Goal: Check status: Check status

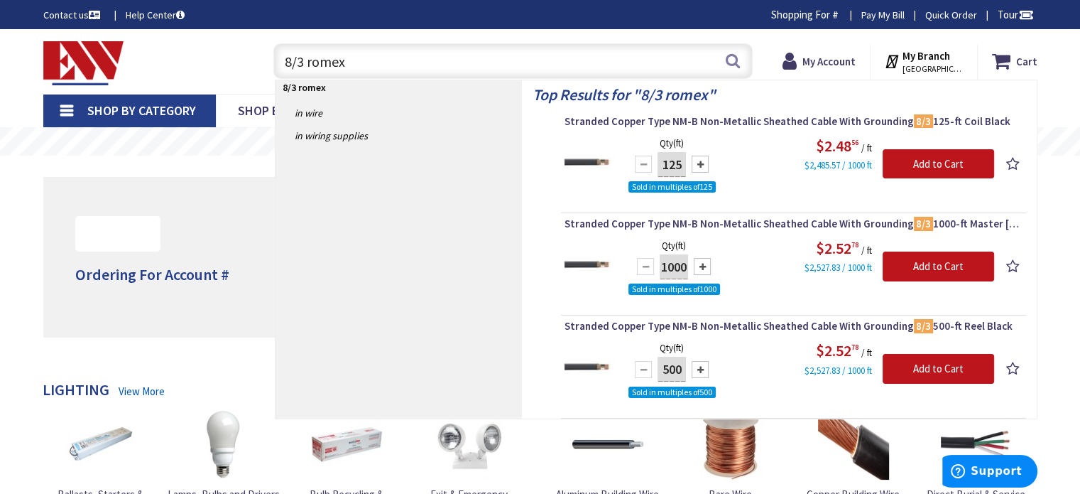
drag, startPoint x: 352, startPoint y: 67, endPoint x: 249, endPoint y: 72, distance: 103.1
click at [253, 59] on div "Toggle Nav 8/3 romex 8/3 romex Search Cart My Cart Close You have no items in y…" at bounding box center [541, 62] width 1016 height 48
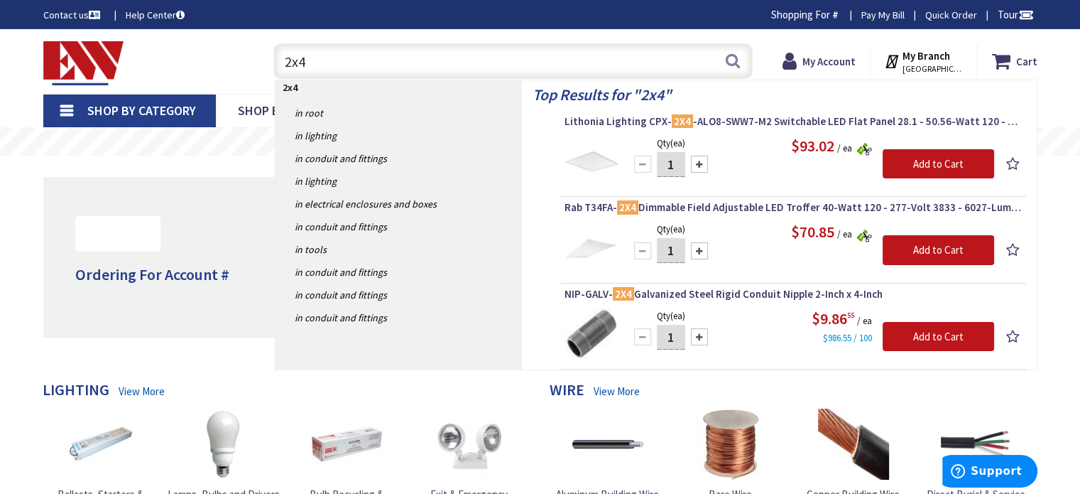
type input "2x4"
click at [213, 62] on div "Toggle Nav" at bounding box center [145, 62] width 224 height 48
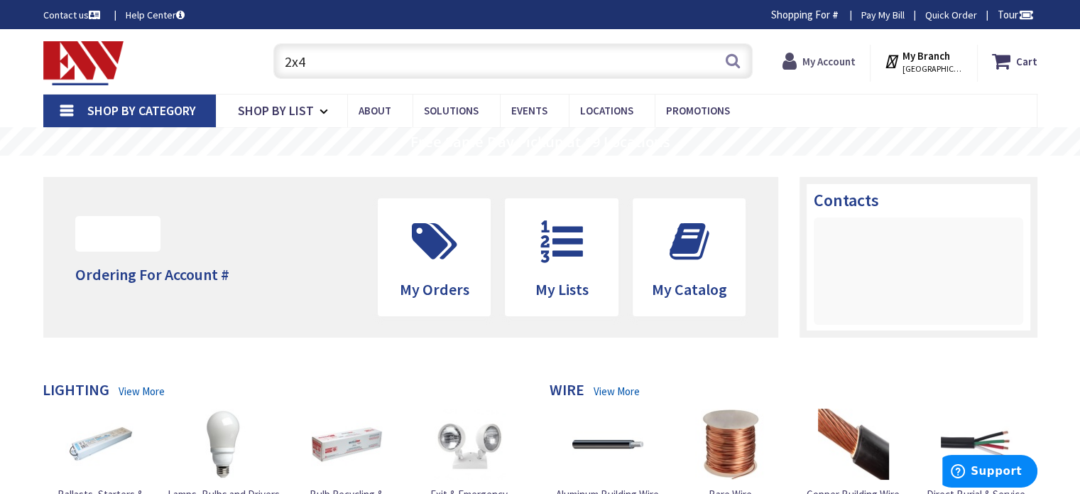
click at [841, 57] on strong "My Account" at bounding box center [829, 61] width 53 height 13
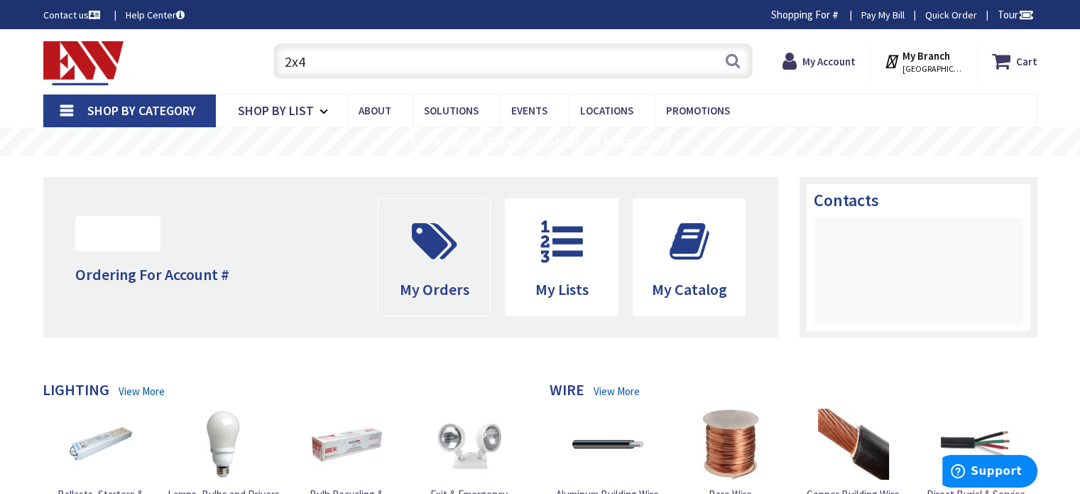
click at [443, 278] on span "My Orders" at bounding box center [435, 257] width 112 height 116
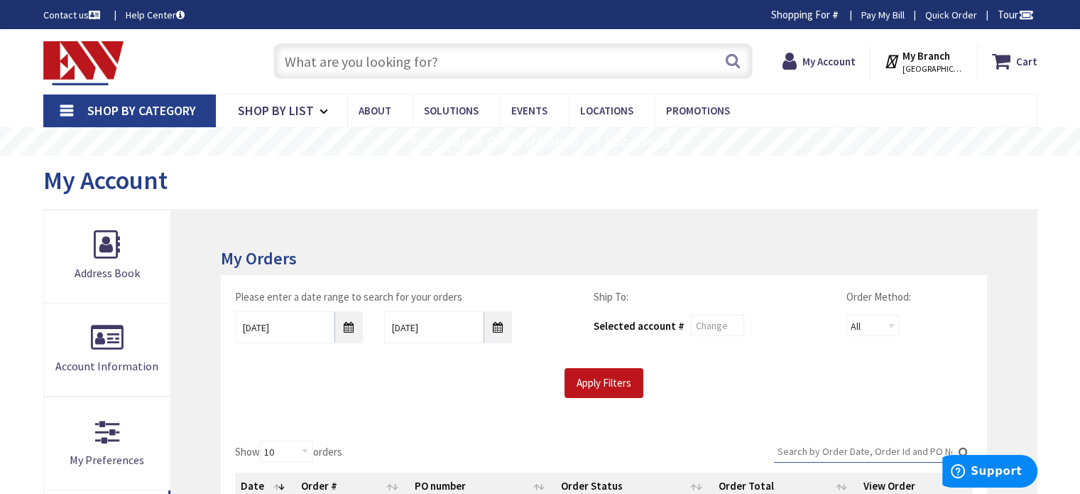
click at [832, 446] on input "Search:" at bounding box center [873, 450] width 199 height 21
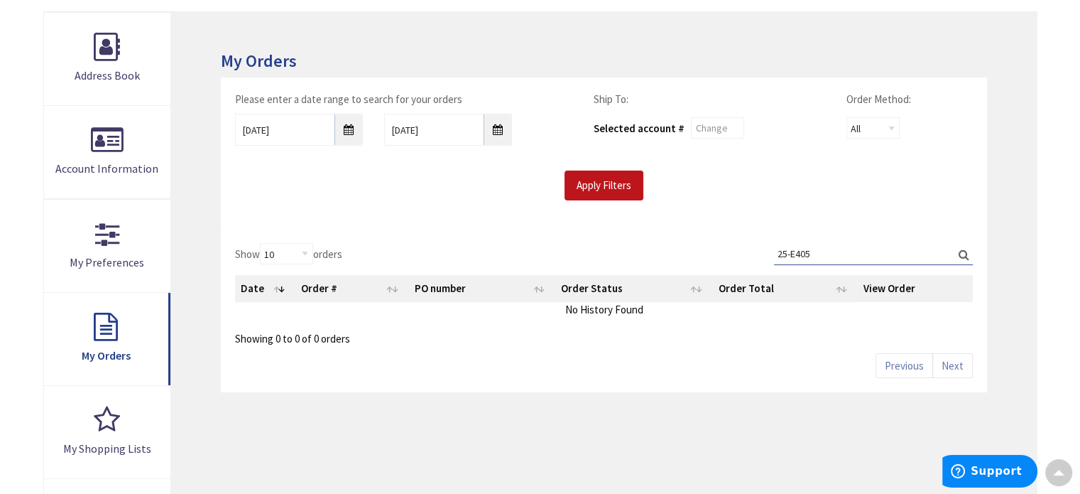
scroll to position [213, 0]
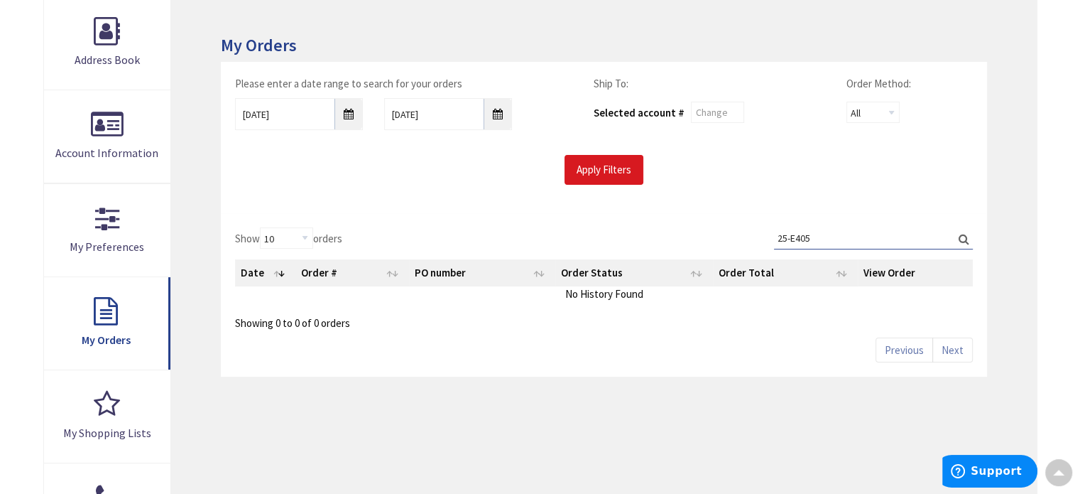
type input "25-E405"
click at [591, 172] on input "Apply Filters" at bounding box center [604, 170] width 79 height 30
click at [348, 113] on input "9/3/2025" at bounding box center [299, 114] width 128 height 32
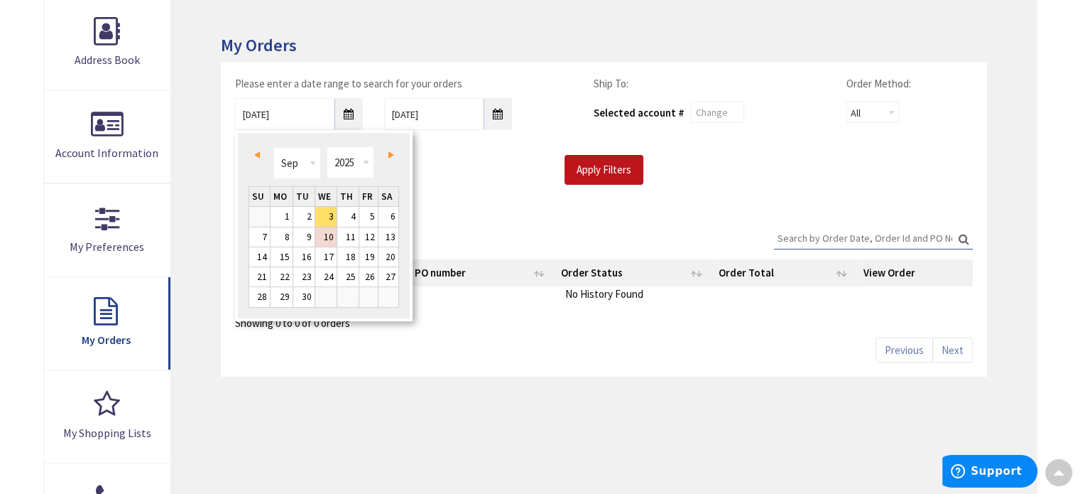
click at [256, 151] on span "Prev" at bounding box center [257, 154] width 6 height 7
type input "08/02/2025"
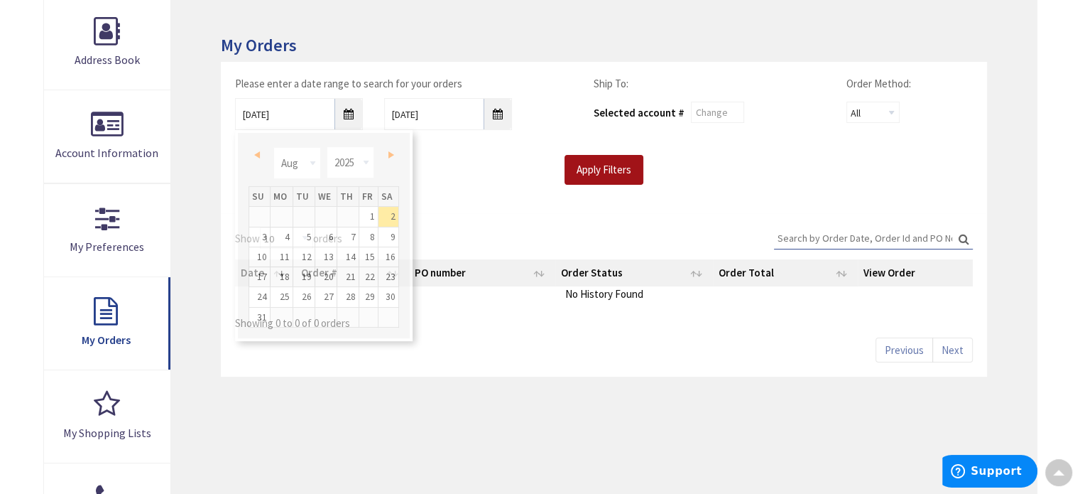
click at [625, 175] on input "Apply Filters" at bounding box center [604, 170] width 79 height 30
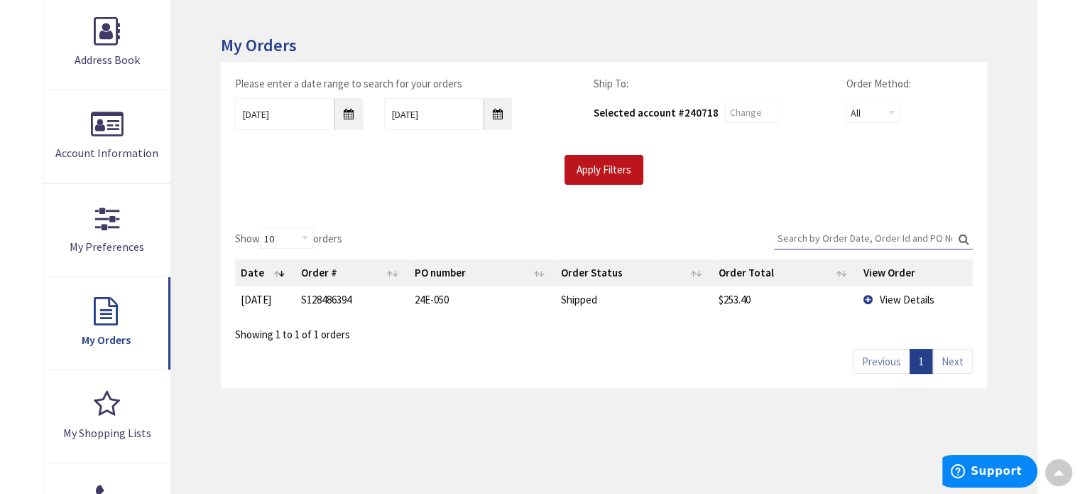
click at [871, 296] on td "View Details" at bounding box center [915, 299] width 115 height 26
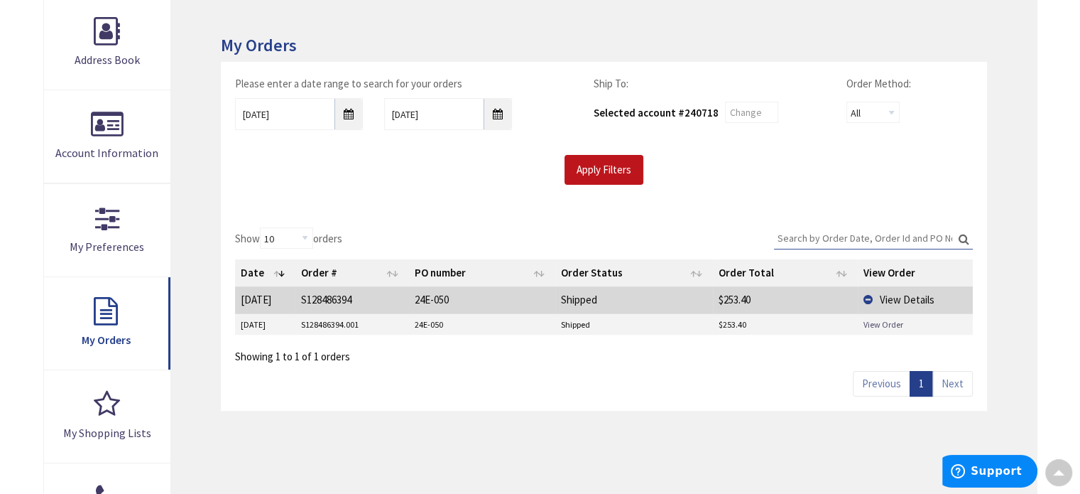
click at [878, 324] on link "View Order" at bounding box center [884, 324] width 40 height 12
click at [884, 233] on input "Search:" at bounding box center [873, 237] width 199 height 21
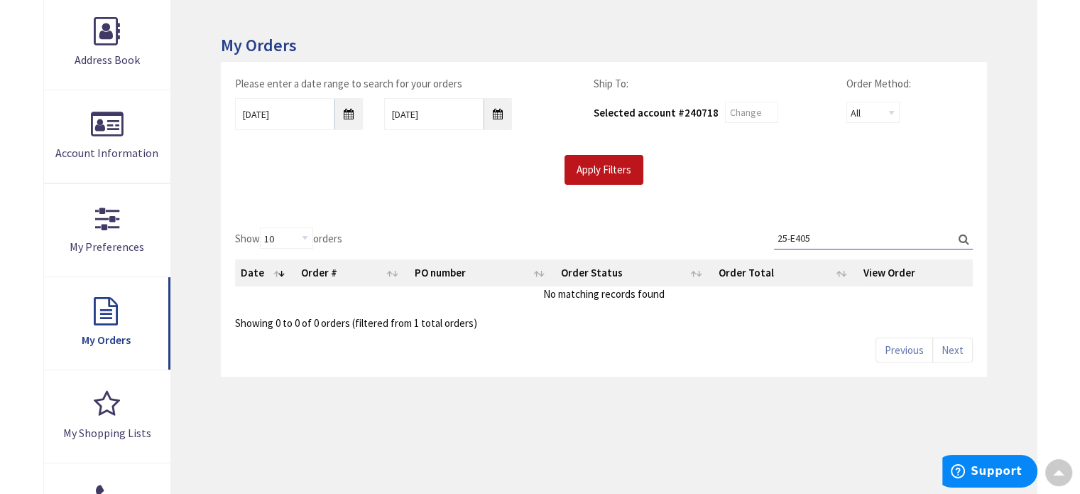
type input "25-E405"
click at [354, 113] on input "08/02/2025" at bounding box center [299, 114] width 128 height 32
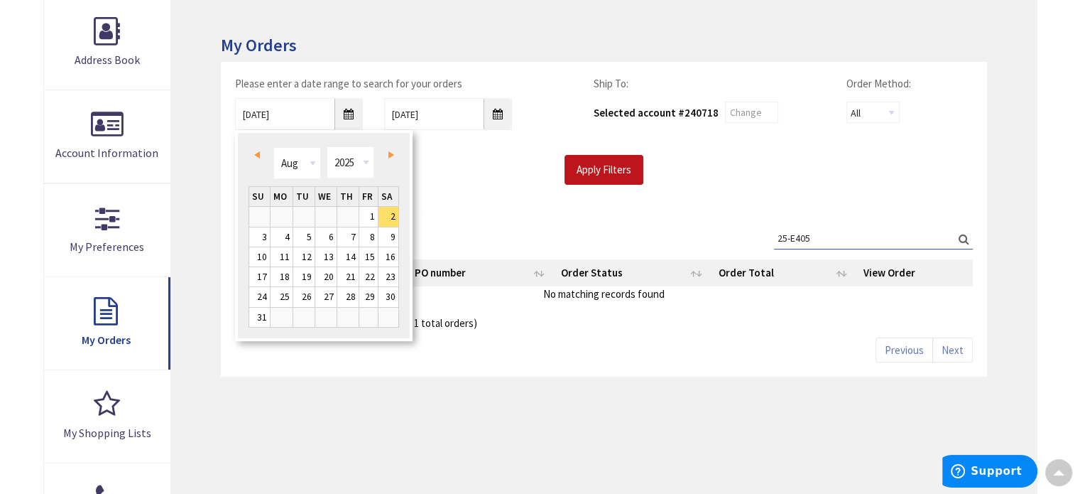
click at [260, 153] on link "Prev" at bounding box center [259, 154] width 19 height 19
type input "07/01/2025"
drag, startPoint x: 771, startPoint y: 188, endPoint x: 707, endPoint y: 192, distance: 64.0
click at [770, 189] on div "Please enter a date range to search for your orders 07/01/2025 9/10/2025 Ship T…" at bounding box center [604, 137] width 766 height 151
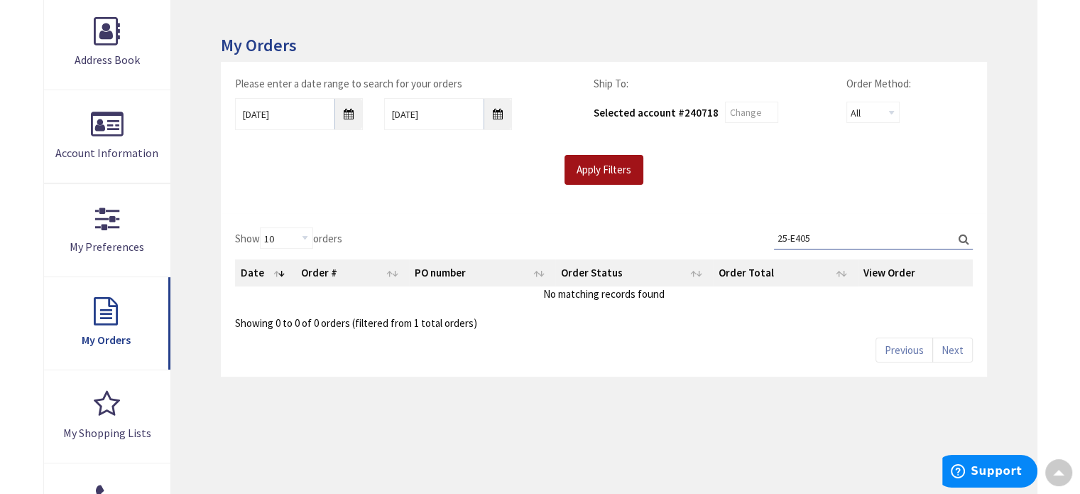
click at [614, 172] on input "Apply Filters" at bounding box center [604, 170] width 79 height 30
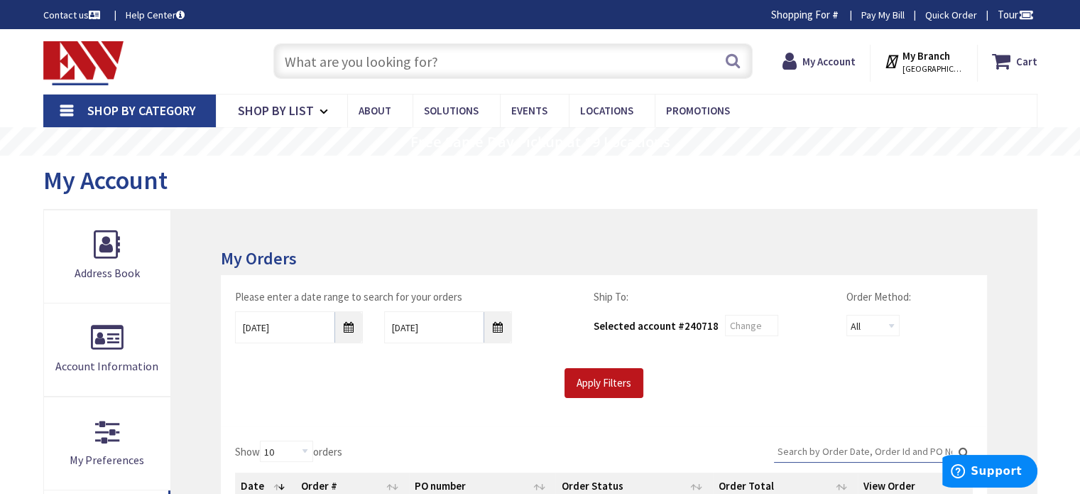
click at [96, 66] on img at bounding box center [83, 63] width 81 height 44
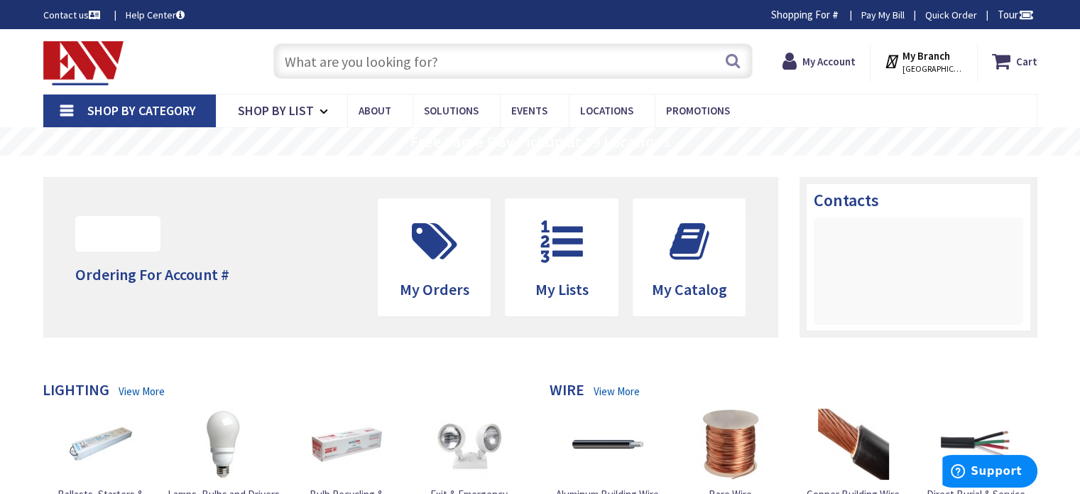
click at [516, 56] on input "text" at bounding box center [512, 61] width 479 height 36
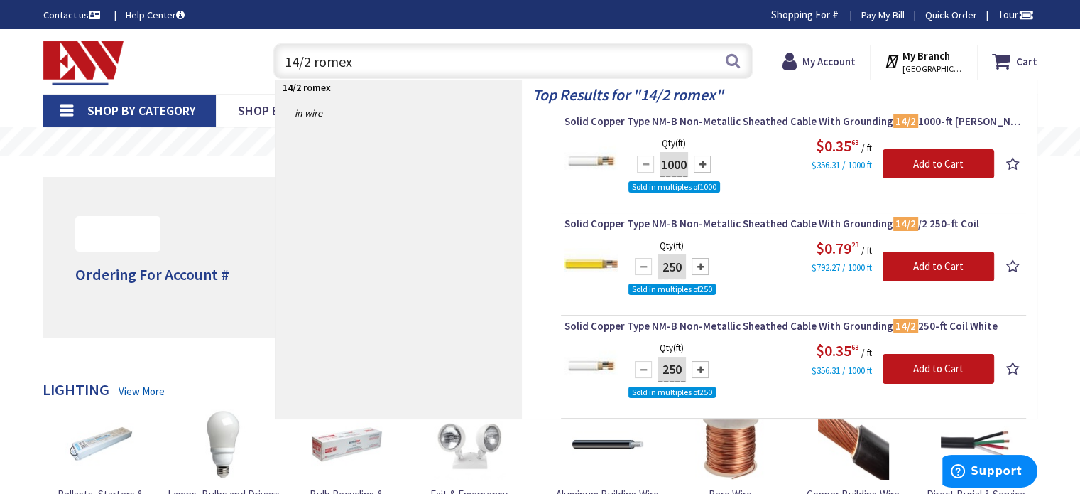
type input "14/2 romex"
